Goal: Feedback & Contribution: Leave review/rating

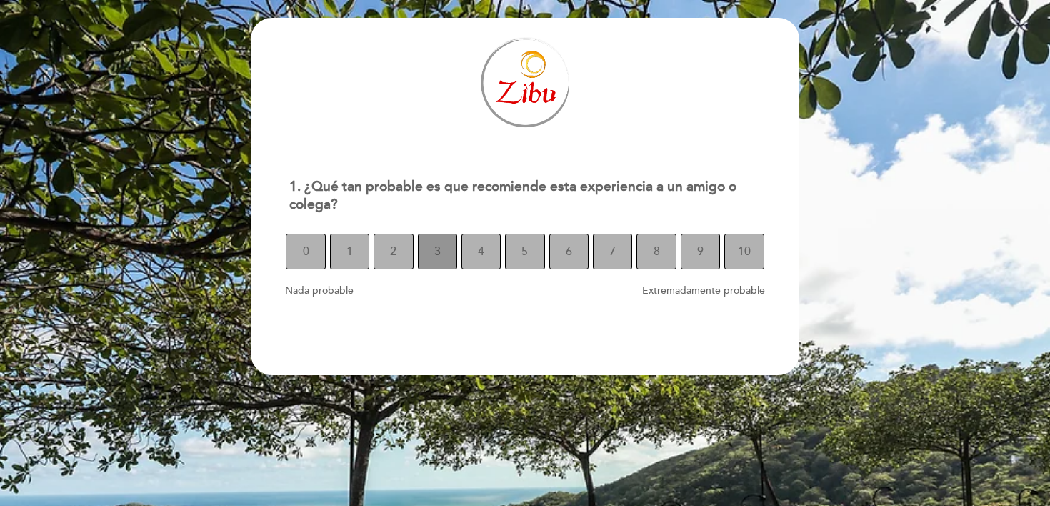
click at [436, 248] on span "3" at bounding box center [437, 251] width 6 height 40
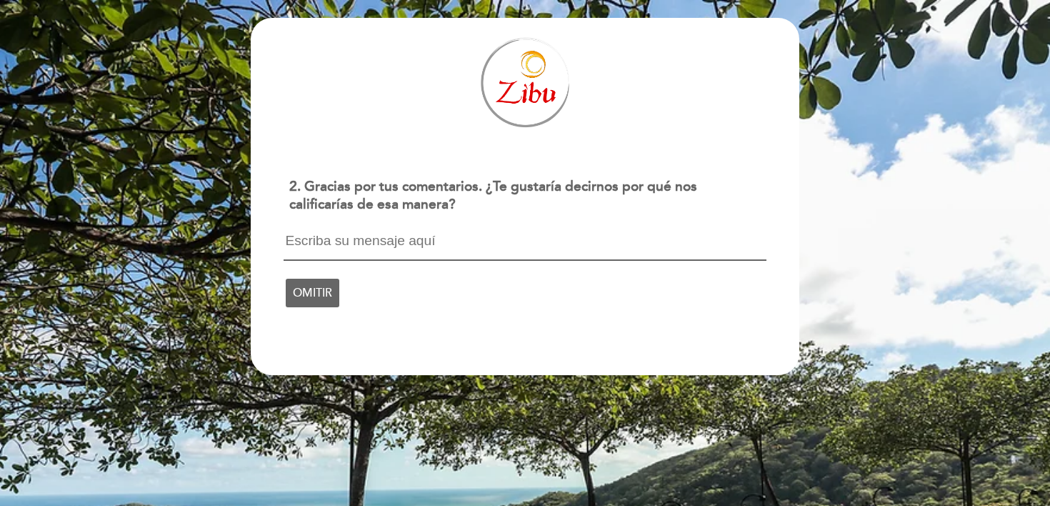
click at [491, 235] on textarea at bounding box center [525, 247] width 482 height 27
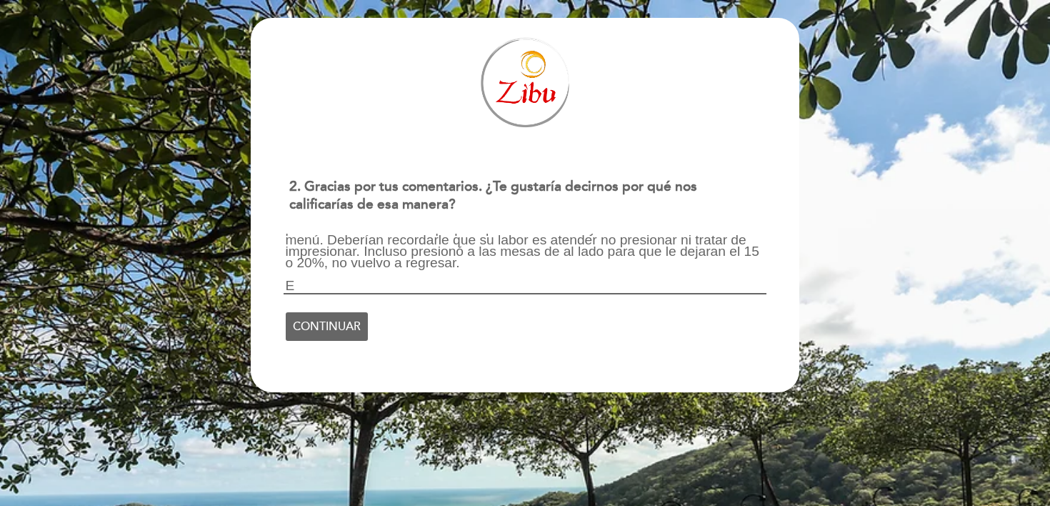
scroll to position [1, 0]
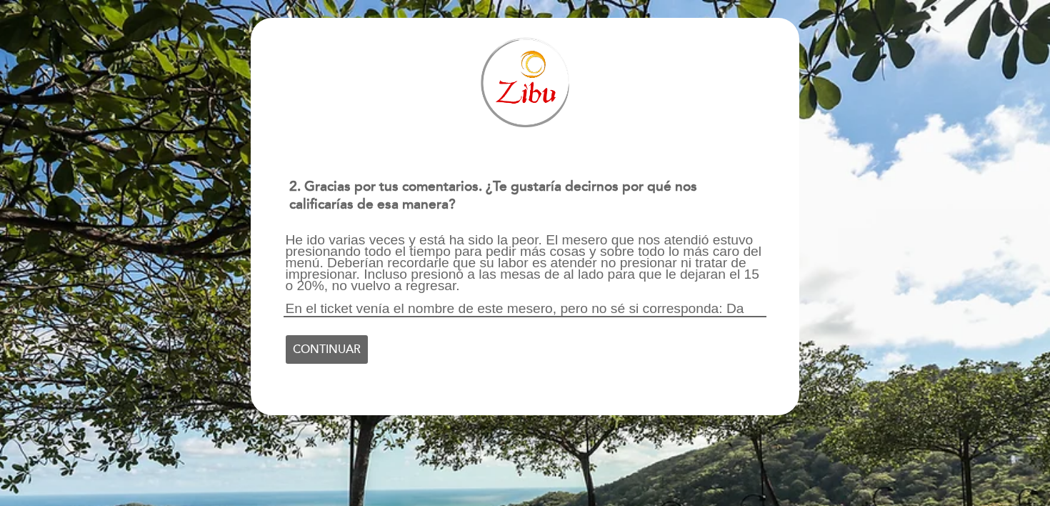
click at [330, 295] on textarea "He ido varias veces y está ha sido la peor. El mesero que nos atendió estuvo pr…" at bounding box center [525, 276] width 482 height 84
click at [328, 284] on textarea "He ido varias veces y está ha sido la peor. El mesero que nos atendió estuvo pr…" at bounding box center [525, 276] width 482 height 84
click at [359, 287] on textarea "He ido varias veces y está ha sido la peor. El mesero que nos atendió estuvo pr…" at bounding box center [525, 276] width 482 height 84
click at [467, 287] on textarea "He ido varias veces y está ha sido la peor. El mesero que nos atendió estuvo pr…" at bounding box center [525, 276] width 482 height 84
click at [553, 284] on textarea "He ido varias veces y está ha sido la peor. El mesero que nos atendió estuvo pr…" at bounding box center [525, 276] width 482 height 84
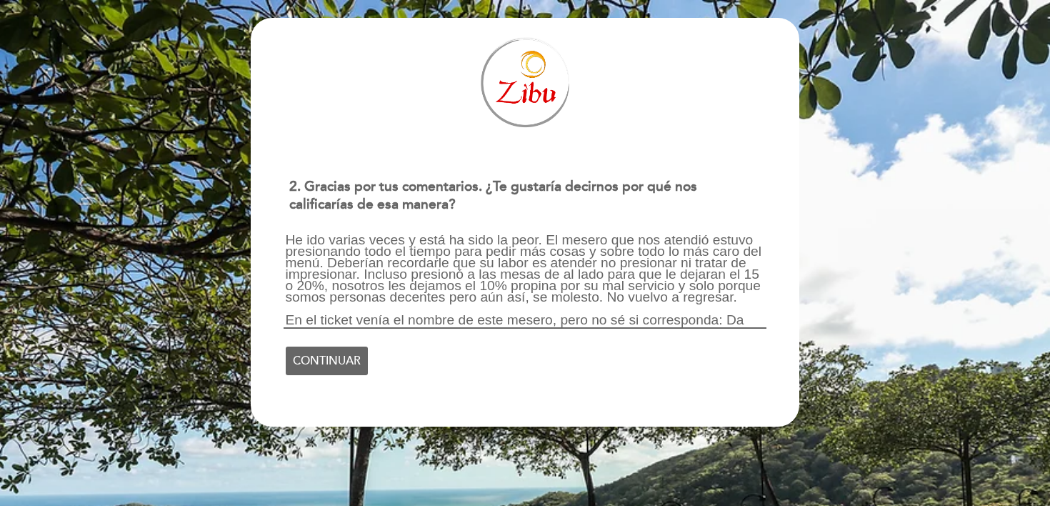
click at [750, 316] on textarea "He ido varias veces y está ha sido la peor. El mesero que nos atendió estuvo pr…" at bounding box center [525, 281] width 482 height 95
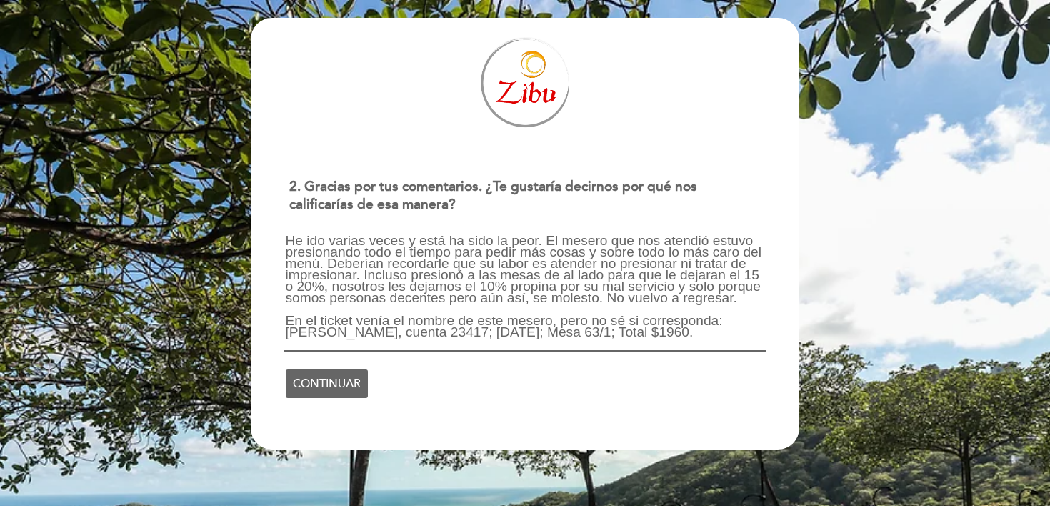
click at [751, 298] on textarea "He ido varias veces y está ha sido la peor. El mesero que nos atendió estuvo pr…" at bounding box center [525, 293] width 482 height 118
type textarea "He ido varias veces y está ha sido la peor. El mesero que nos atendió estuvo pr…"
click at [759, 298] on textarea "He ido varias veces y está ha sido la peor. El mesero que nos atendió estuvo pr…" at bounding box center [525, 293] width 482 height 118
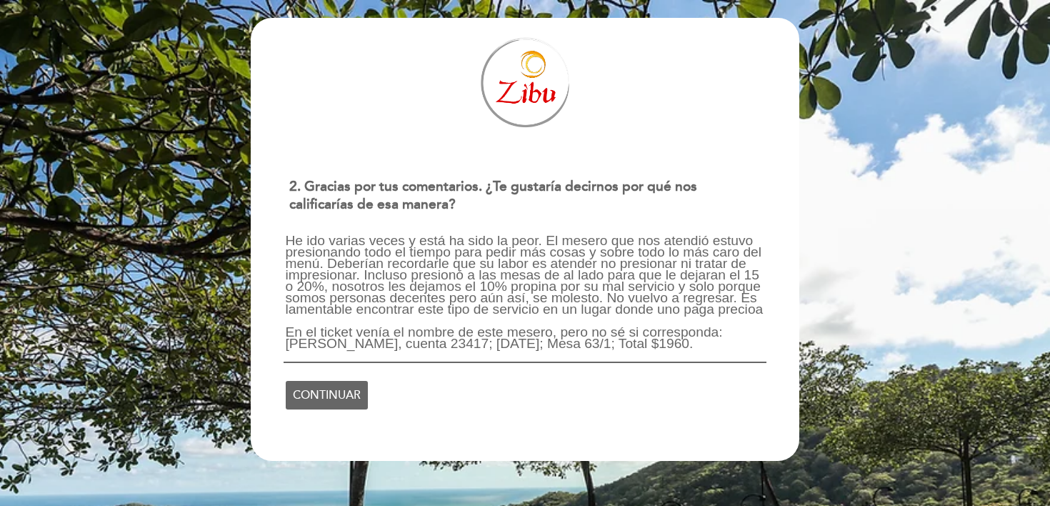
scroll to position [0, 0]
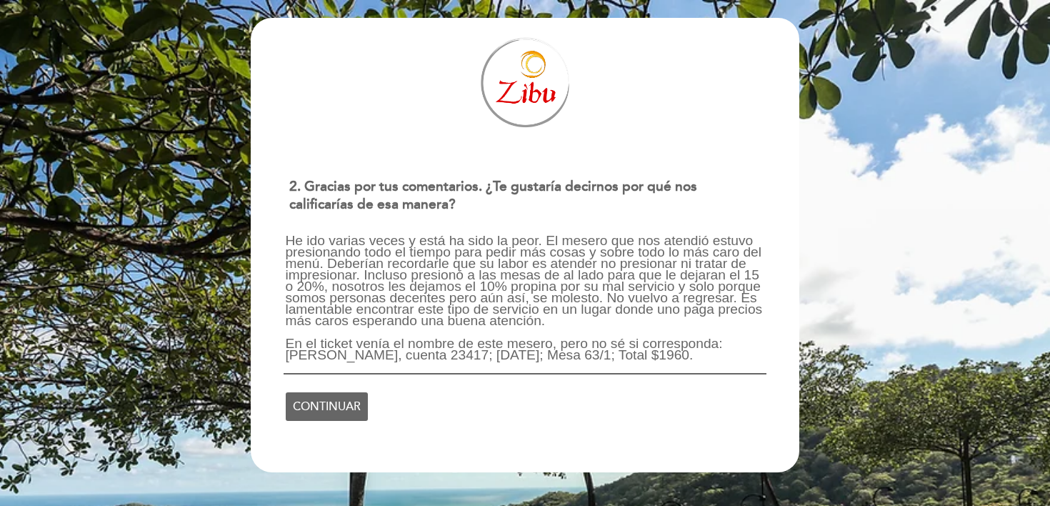
click at [348, 316] on textarea "He ido varias veces y está ha sido la peor. El mesero que nos atendió estuvo pr…" at bounding box center [525, 304] width 482 height 141
click at [394, 299] on textarea "He ido varias veces y está ha sido la peor. El mesero que nos atendió estuvo pr…" at bounding box center [525, 304] width 482 height 141
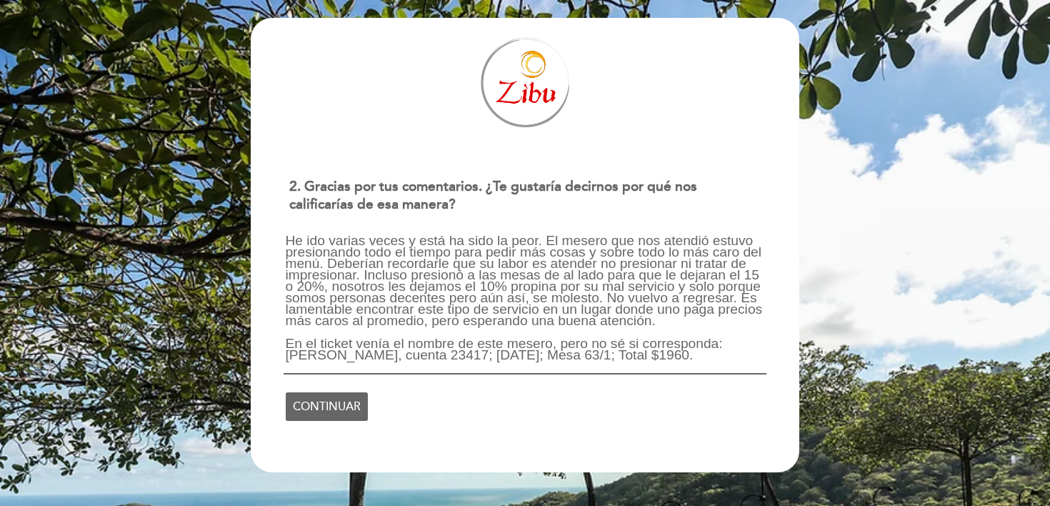
drag, startPoint x: 357, startPoint y: 359, endPoint x: 284, endPoint y: 255, distance: 127.2
click at [284, 255] on textarea "He ido varias veces y está ha sido la peor. El mesero que nos atendió estuvo pr…" at bounding box center [525, 304] width 482 height 141
drag, startPoint x: 289, startPoint y: 241, endPoint x: 406, endPoint y: 334, distance: 148.9
click at [406, 337] on textarea "He ido varias veces y está ha sido la peor. El mesero que nos atendió estuvo pr…" at bounding box center [525, 304] width 482 height 141
type textarea "He ido varias veces y está ha sido la peor. El mesero que nos atendió estuvo pr…"
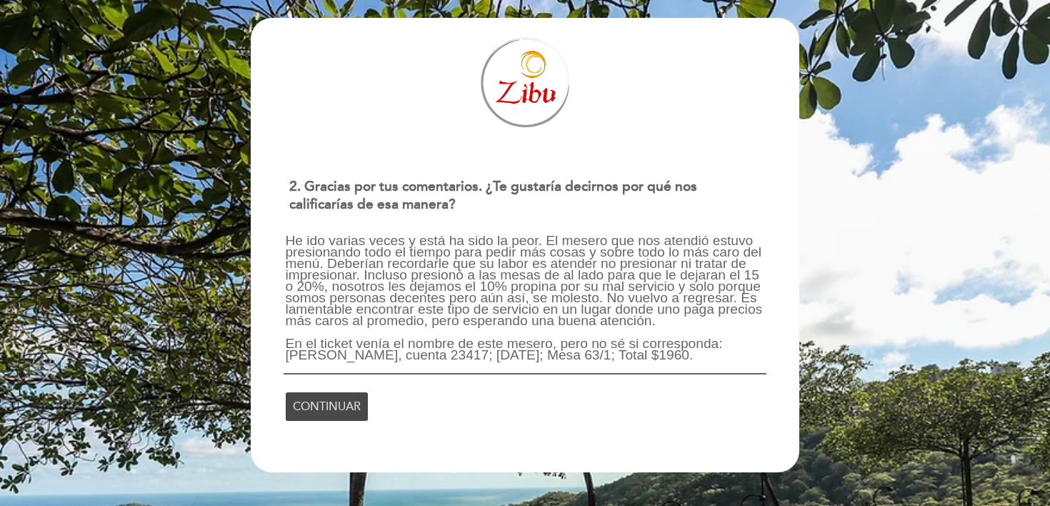
click at [341, 394] on span "CONTINUAR" at bounding box center [327, 406] width 68 height 40
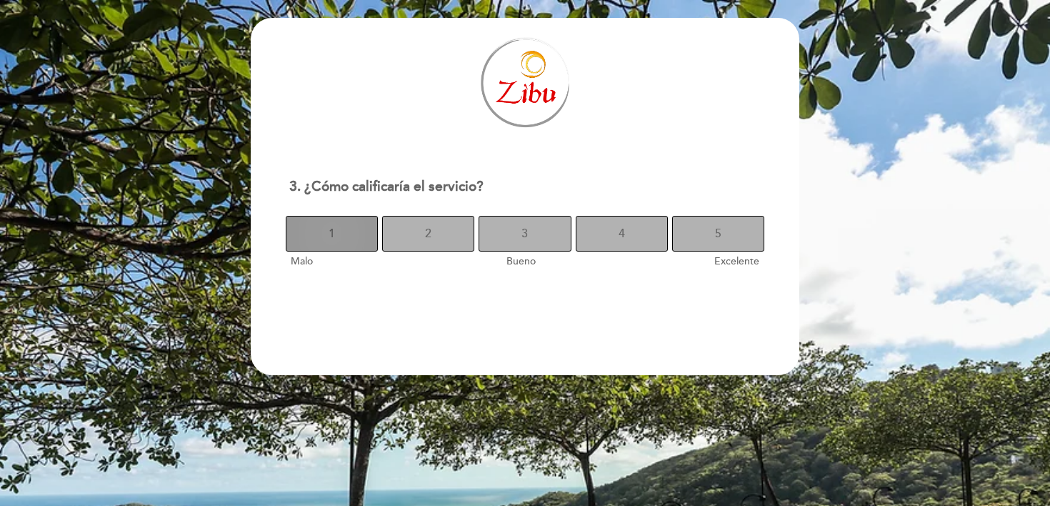
click at [324, 245] on button "1" at bounding box center [332, 234] width 92 height 36
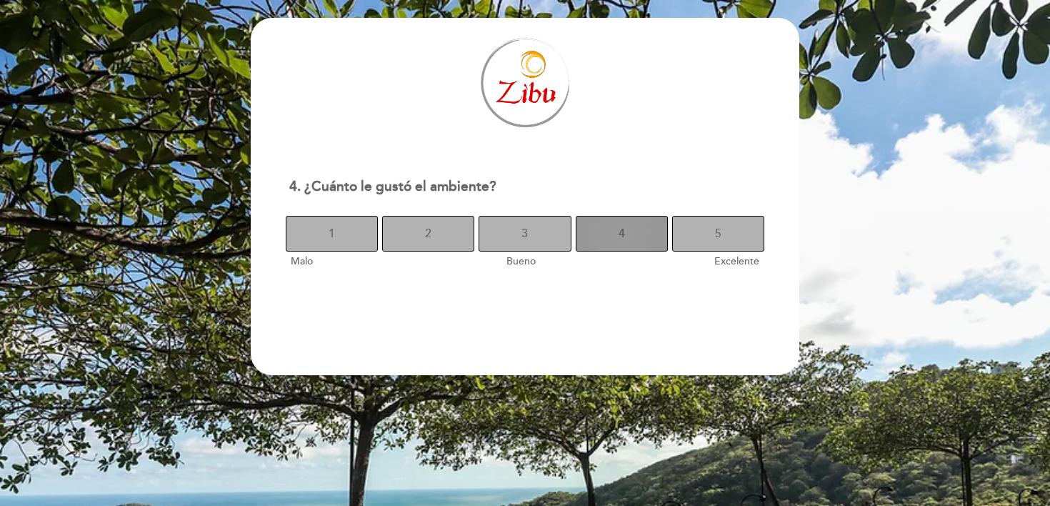
click at [621, 237] on span "4" at bounding box center [622, 234] width 6 height 40
click at [623, 241] on span "4" at bounding box center [622, 234] width 6 height 40
click at [521, 226] on button "3" at bounding box center [525, 234] width 92 height 36
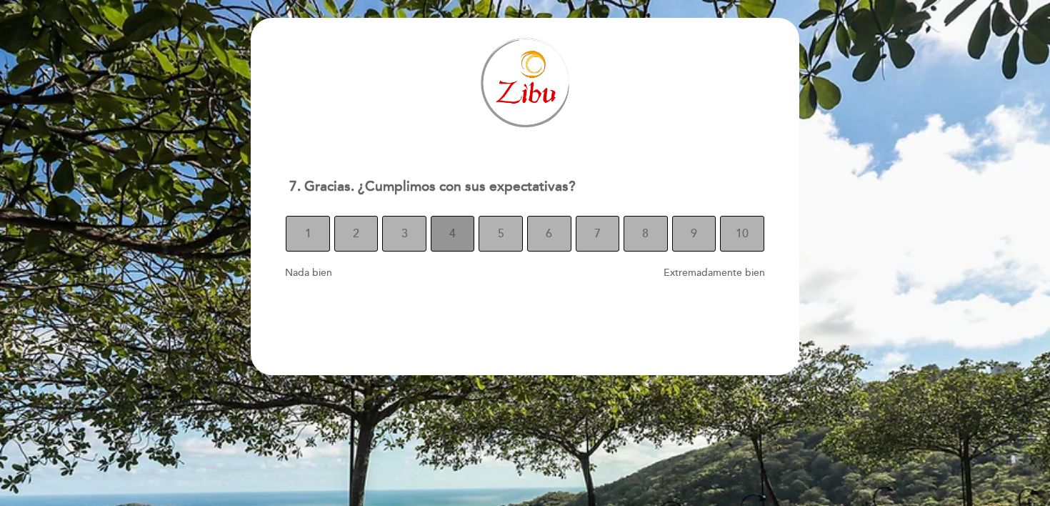
click at [454, 227] on span "4" at bounding box center [452, 234] width 6 height 40
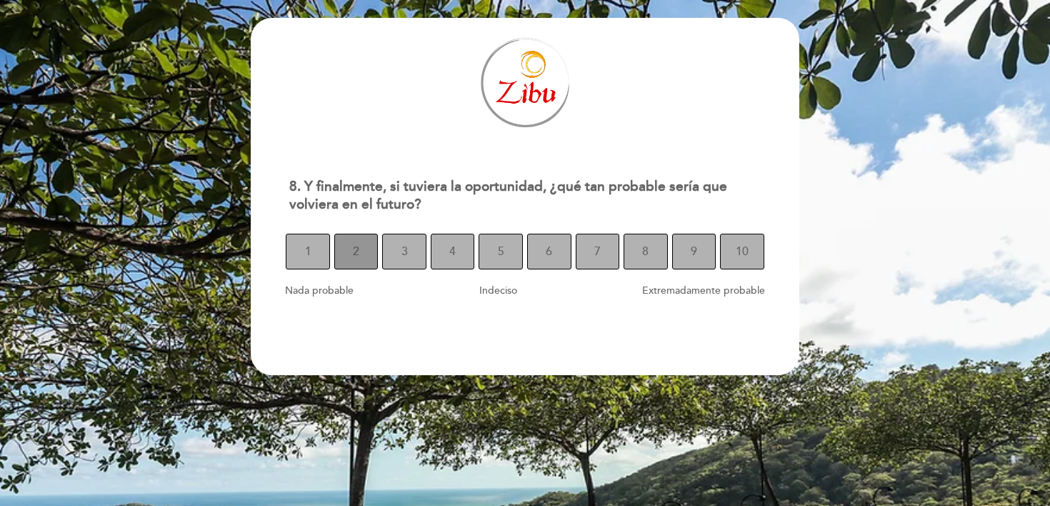
click at [366, 246] on button "2" at bounding box center [356, 252] width 44 height 36
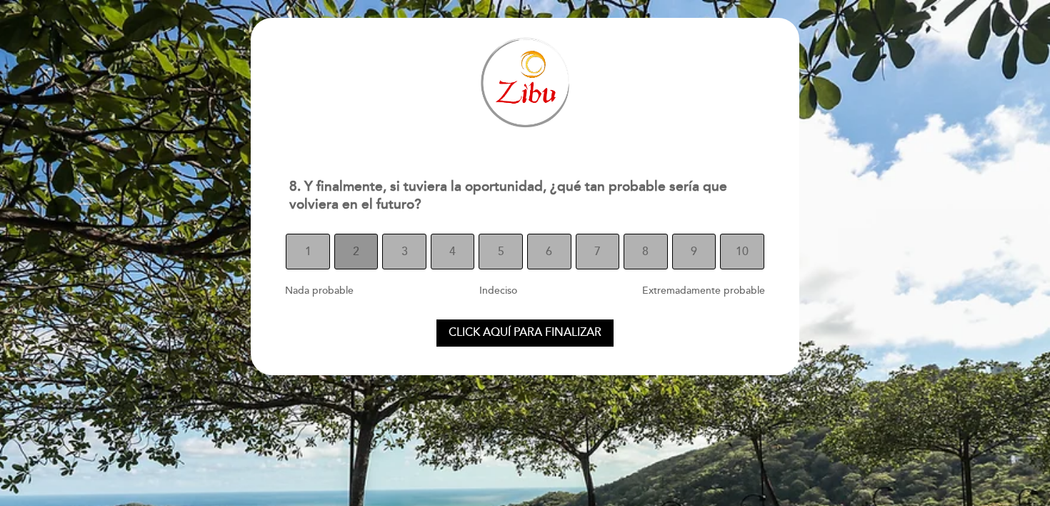
select select "es"
